Goal: Transaction & Acquisition: Purchase product/service

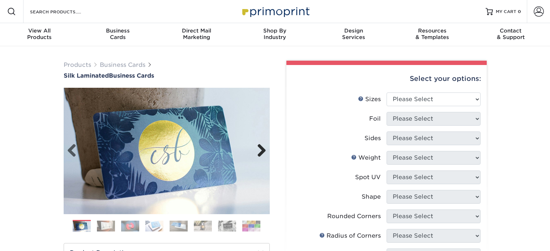
scroll to position [14, 0]
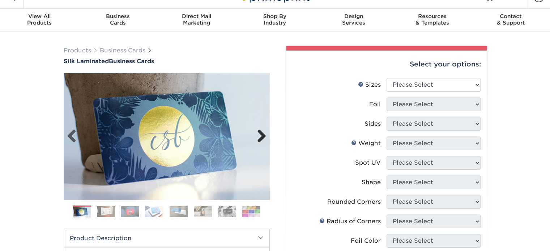
click at [260, 133] on link "Next" at bounding box center [259, 136] width 14 height 14
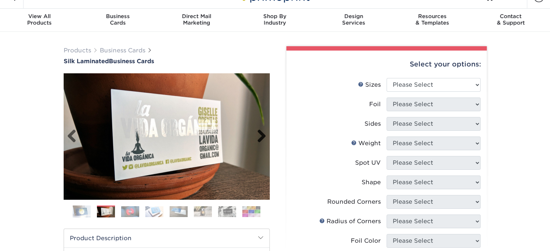
click at [260, 133] on link "Next" at bounding box center [259, 136] width 14 height 14
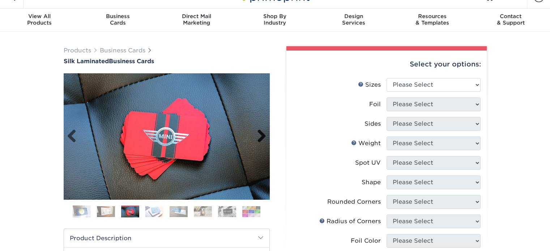
click at [260, 133] on link "Next" at bounding box center [259, 136] width 14 height 14
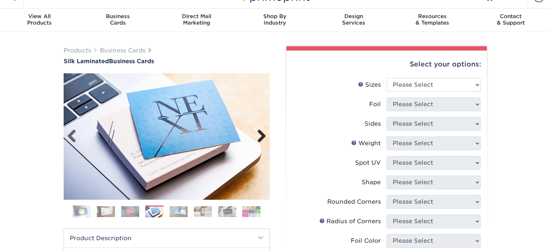
click at [260, 133] on link "Next" at bounding box center [259, 136] width 14 height 14
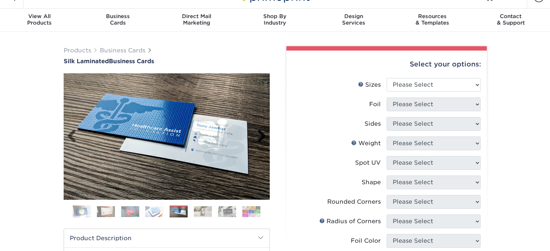
click at [260, 133] on link "Next" at bounding box center [259, 136] width 14 height 14
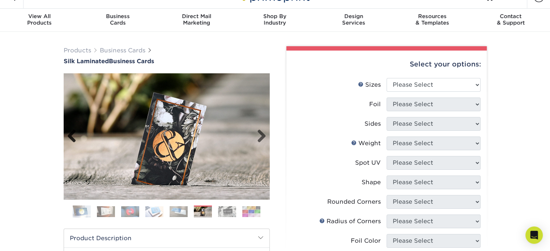
click at [74, 136] on link "Previous" at bounding box center [74, 136] width 14 height 14
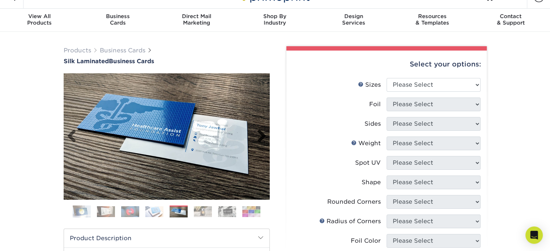
click at [266, 136] on link "Next" at bounding box center [259, 136] width 14 height 14
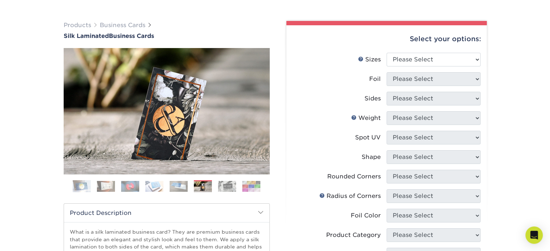
scroll to position [41, 0]
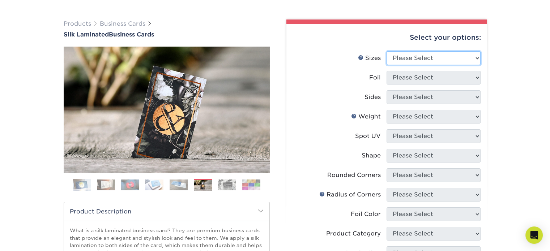
click at [477, 59] on select "Please Select 1.5" x 3.5" - Mini 1.75" x 3.5" - Mini 2" x 2" - Square 2" x 3" -…" at bounding box center [434, 58] width 94 height 14
select select "2.12x3.38"
click at [387, 51] on select "Please Select 1.5" x 3.5" - Mini 1.75" x 3.5" - Mini 2" x 2" - Square 2" x 3" -…" at bounding box center [434, 58] width 94 height 14
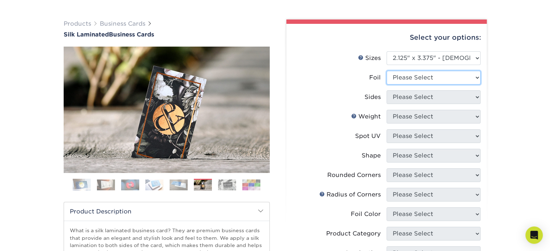
click at [469, 74] on select "Please Select No Yes" at bounding box center [434, 78] width 94 height 14
click at [489, 84] on div "Select your options: Sizes Help Sizes Please Select 1.5" x 3.5" - Mini -" at bounding box center [383, 231] width 217 height 423
click at [454, 104] on li "Sides Please Select Print Both Sides Print Both Sides - Foil Both Sides Print B…" at bounding box center [387, 100] width 188 height 20
click at [471, 73] on select "Please Select No Yes" at bounding box center [434, 78] width 94 height 14
select select "1"
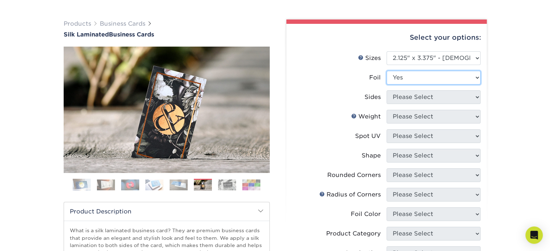
click at [387, 71] on select "Please Select No Yes" at bounding box center [434, 78] width 94 height 14
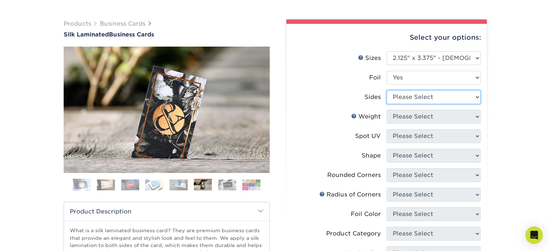
click at [449, 99] on select "Please Select Print Both Sides - Foil Both Sides Print Both Sides - Foil Front …" at bounding box center [434, 97] width 94 height 14
select select "34527644-b4fd-4ffb-9092-1318eefcd9d9"
click at [387, 90] on select "Please Select Print Both Sides - Foil Both Sides Print Both Sides - Foil Front …" at bounding box center [434, 97] width 94 height 14
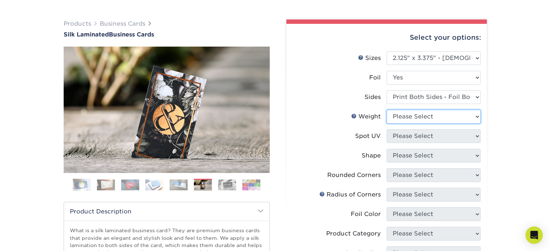
click at [436, 120] on select "Please Select 16PT" at bounding box center [434, 117] width 94 height 14
select select "16PT"
click at [387, 110] on select "Please Select 16PT" at bounding box center [434, 117] width 94 height 14
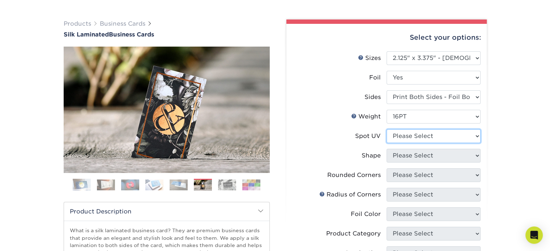
click at [429, 139] on select "Please Select No Spot UV Front and Back (Both Sides) Front Only Back Only" at bounding box center [434, 136] width 94 height 14
select select "0"
click at [387, 129] on select "Please Select No Spot UV Front and Back (Both Sides) Front Only Back Only" at bounding box center [434, 136] width 94 height 14
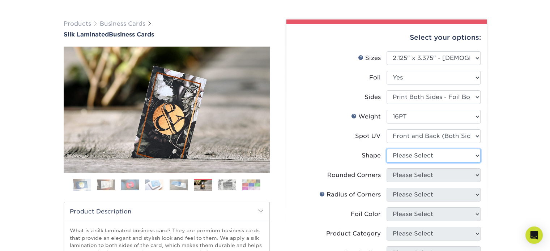
click at [440, 156] on select "Please Select Standard" at bounding box center [434, 156] width 94 height 14
select select "standard"
click at [387, 149] on select "Please Select Standard" at bounding box center [434, 156] width 94 height 14
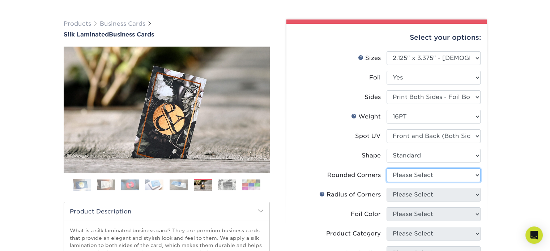
click at [433, 174] on select "Please Select Yes - Round 2 Corners Yes - Round 4 Corners No" at bounding box center [434, 176] width 94 height 14
select select "7672df9e-0e0a-464d-8e1f-920c575e4da3"
click at [387, 169] on select "Please Select Yes - Round 2 Corners Yes - Round 4 Corners No" at bounding box center [434, 176] width 94 height 14
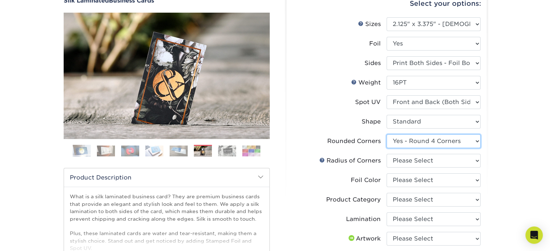
scroll to position [77, 0]
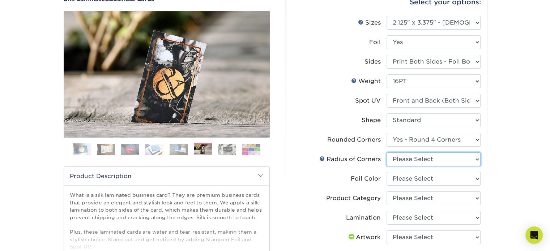
click at [453, 161] on select "Please Select Rounded 1/8" Rounded 1/4"" at bounding box center [434, 160] width 94 height 14
select select "589680c7-ee9a-431b-9d12-d7aeb1386a97"
click at [387, 153] on select "Please Select Rounded 1/8" Rounded 1/4"" at bounding box center [434, 160] width 94 height 14
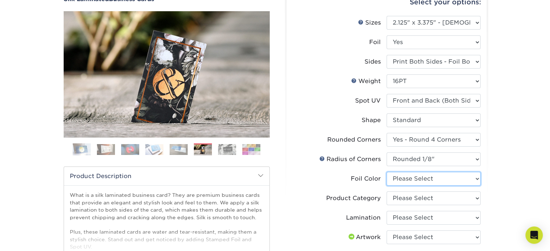
click at [451, 175] on select "Please Select Silver Foil Black Foil Blue Foil Copper Foil Gold Foil Red Foil R…" at bounding box center [434, 179] width 94 height 14
select select "a834dd52-fe06-4ed6-9a86-5bd3c2d02515"
click at [387, 172] on select "Please Select Silver Foil Black Foil Blue Foil Copper Foil Gold Foil Red Foil R…" at bounding box center [434, 179] width 94 height 14
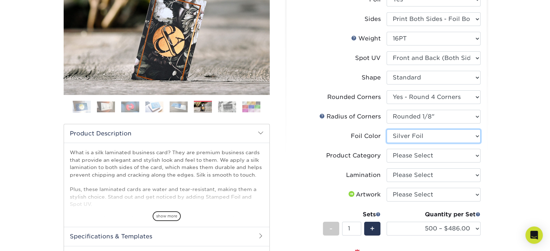
scroll to position [120, 0]
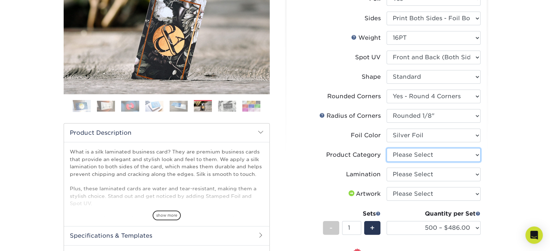
click at [417, 156] on select "Please Select Business Cards" at bounding box center [434, 155] width 94 height 14
select select "3b5148f1-0588-4f88-a218-97bcfdce65c1"
click at [387, 148] on select "Please Select Business Cards" at bounding box center [434, 155] width 94 height 14
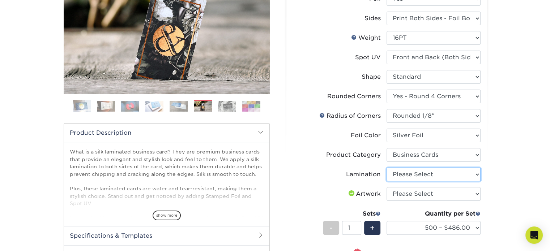
click at [417, 171] on select "Please Select Silk" at bounding box center [434, 175] width 94 height 14
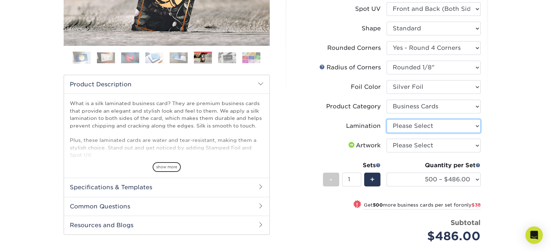
scroll to position [166, 0]
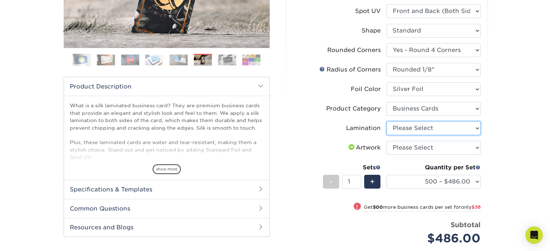
click at [420, 132] on select "Please Select Silk" at bounding box center [434, 129] width 94 height 14
select select "ccacb42f-45f7-42d3-bbd3-7c8421cf37f0"
click at [387, 122] on select "Please Select Silk" at bounding box center [434, 129] width 94 height 14
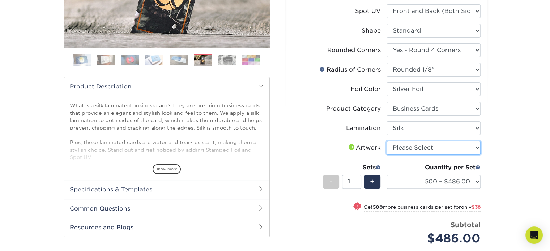
click at [420, 145] on select "Please Select I will upload files I need a design - $100" at bounding box center [434, 148] width 94 height 14
select select "upload"
click at [387, 141] on select "Please Select I will upload files I need a design - $100" at bounding box center [434, 148] width 94 height 14
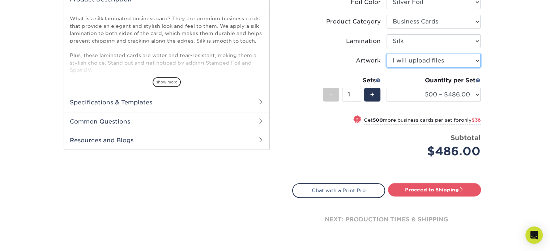
scroll to position [255, 0]
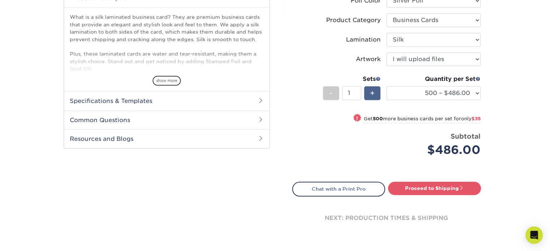
click at [370, 93] on span "+" at bounding box center [372, 93] width 5 height 11
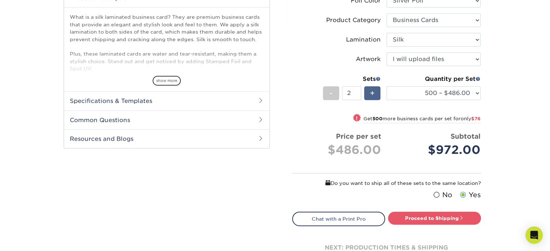
click at [370, 93] on span "+" at bounding box center [372, 93] width 5 height 11
click at [331, 90] on span "-" at bounding box center [330, 93] width 3 height 11
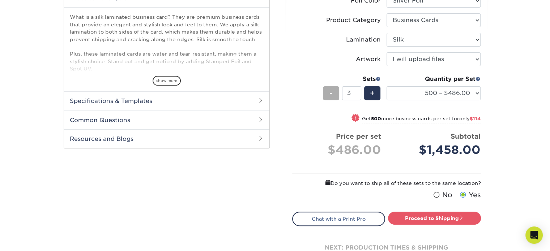
click at [331, 90] on span "-" at bounding box center [330, 93] width 3 height 11
type input "1"
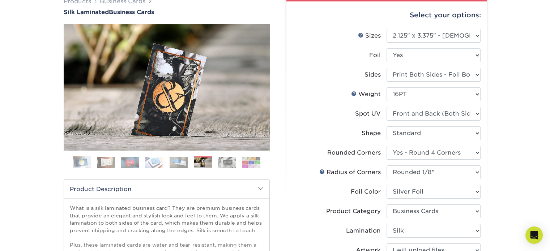
scroll to position [64, 0]
click at [249, 165] on img at bounding box center [251, 162] width 18 height 11
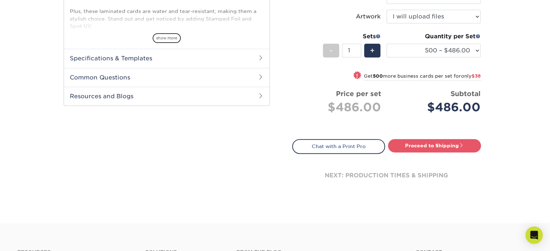
scroll to position [298, 0]
click at [459, 75] on small "Get 500 more business cards per set for only $38" at bounding box center [422, 76] width 117 height 7
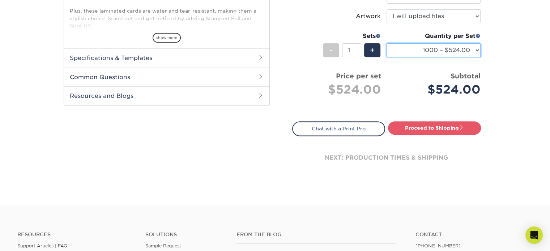
click at [477, 50] on select "500 – $486.00 1000 – $524.00 2500 – $1202.00 5000 – $2200.00" at bounding box center [434, 50] width 94 height 14
select select "500 – $486.00"
click at [387, 43] on select "500 – $486.00 1000 – $524.00 2500 – $1202.00 5000 – $2200.00" at bounding box center [434, 50] width 94 height 14
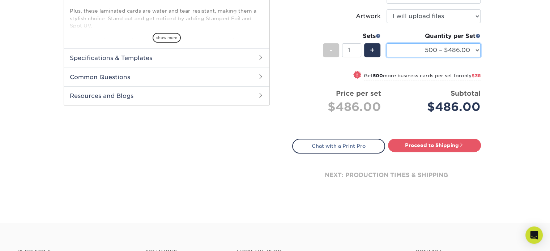
click at [478, 50] on select "500 – $486.00 1000 – $524.00 2500 – $1202.00 5000 – $2200.00" at bounding box center [434, 50] width 94 height 14
